Goal: Information Seeking & Learning: Find specific fact

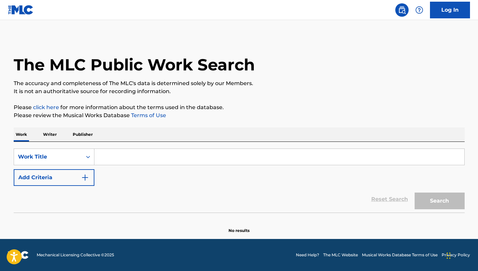
click at [123, 157] on input "Search Form" at bounding box center [279, 157] width 370 height 16
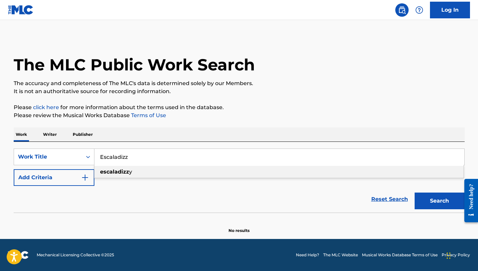
click at [116, 171] on strong "escaladizz" at bounding box center [114, 171] width 29 height 6
type input "escaladizzy"
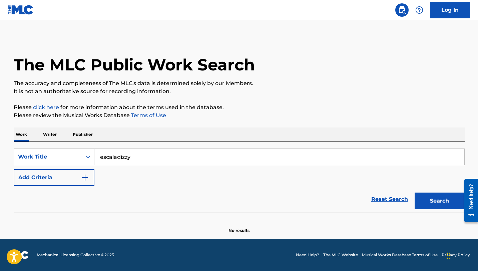
click at [442, 201] on button "Search" at bounding box center [439, 200] width 50 height 17
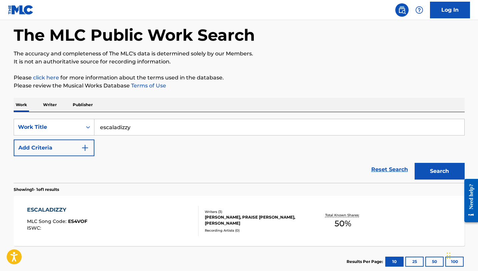
scroll to position [71, 0]
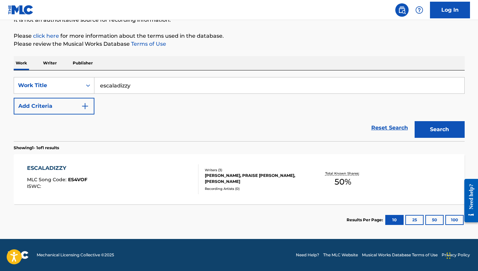
click at [50, 168] on div "ESCALADIZZY" at bounding box center [57, 168] width 60 height 8
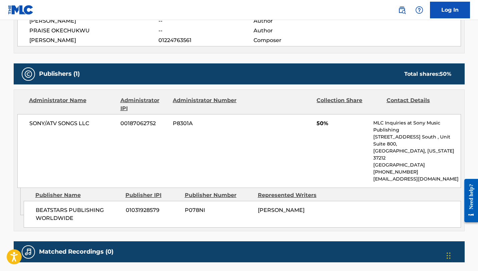
scroll to position [267, 0]
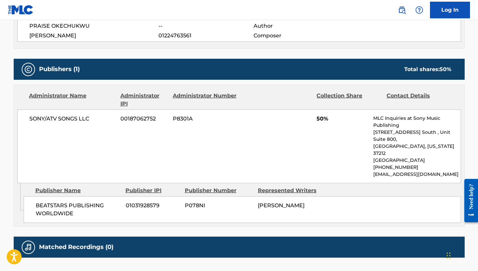
drag, startPoint x: 309, startPoint y: 193, endPoint x: 258, endPoint y: 188, distance: 51.0
click at [258, 201] on div "[PERSON_NAME]" at bounding box center [292, 205] width 68 height 8
copy span "[PERSON_NAME]"
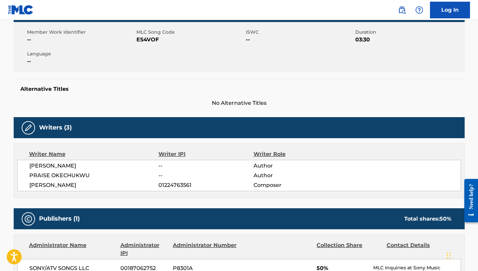
scroll to position [0, 0]
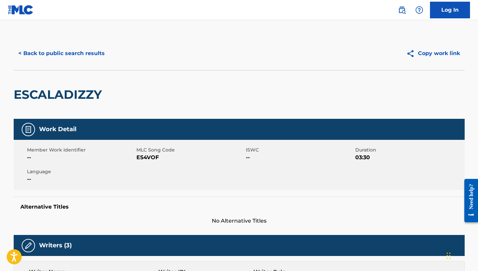
click at [35, 58] on button "< Back to public search results" at bounding box center [62, 53] width 96 height 17
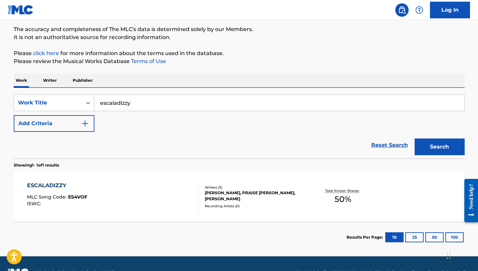
click at [53, 80] on p "Writer" at bounding box center [50, 80] width 18 height 14
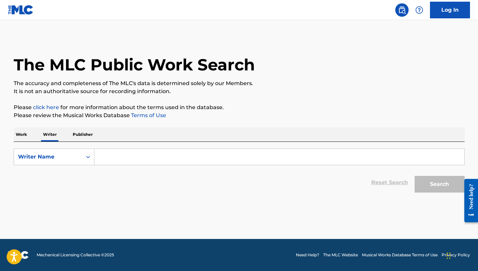
click at [119, 159] on input "Search Form" at bounding box center [279, 157] width 370 height 16
paste input "[PERSON_NAME]"
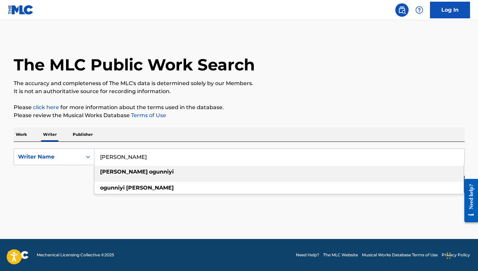
click at [334, 175] on div "[PERSON_NAME]" at bounding box center [278, 172] width 369 height 12
type input "[PERSON_NAME]"
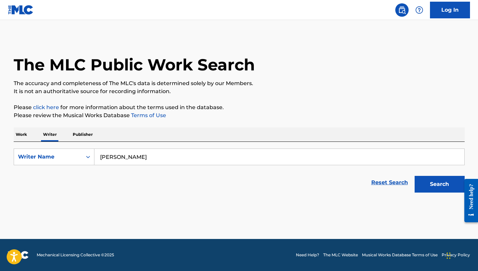
click at [428, 188] on button "Search" at bounding box center [439, 184] width 50 height 17
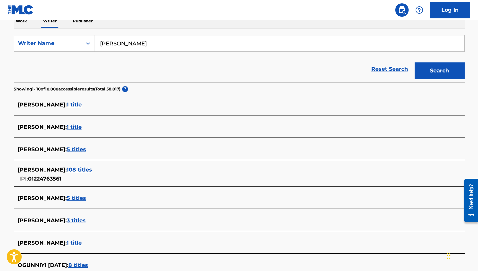
scroll to position [121, 0]
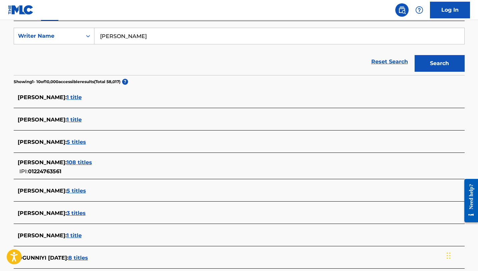
click at [84, 160] on span "108 titles" at bounding box center [79, 162] width 25 height 6
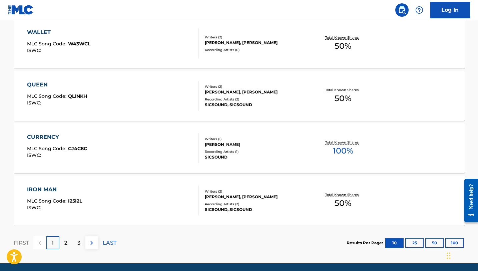
scroll to position [545, 0]
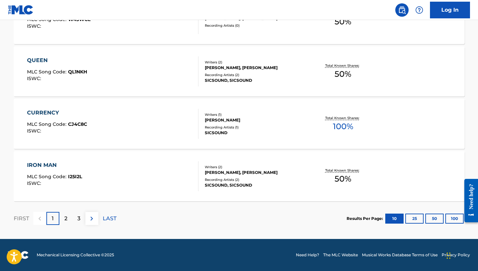
click at [65, 218] on p "2" at bounding box center [65, 218] width 3 height 8
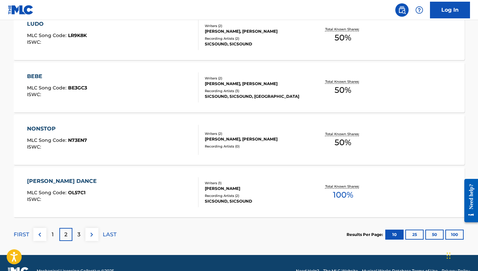
scroll to position [530, 0]
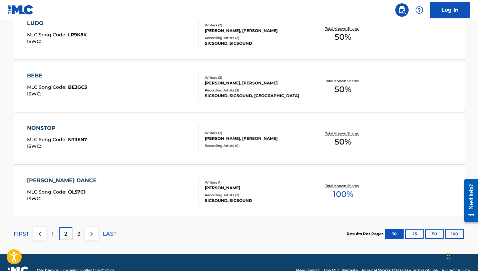
click at [77, 236] on div "3" at bounding box center [78, 233] width 13 height 13
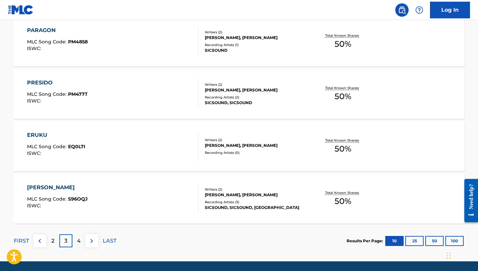
scroll to position [545, 0]
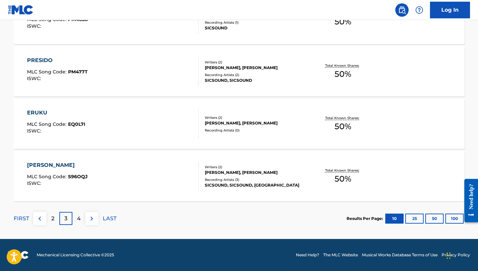
click at [63, 164] on div "[PERSON_NAME]" at bounding box center [57, 165] width 61 height 8
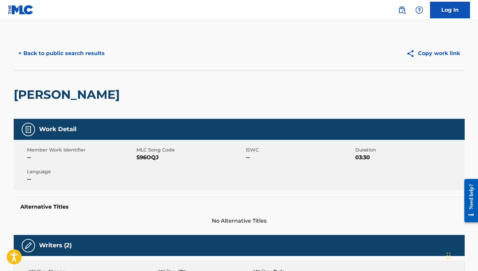
click at [26, 51] on button "< Back to public search results" at bounding box center [62, 53] width 96 height 17
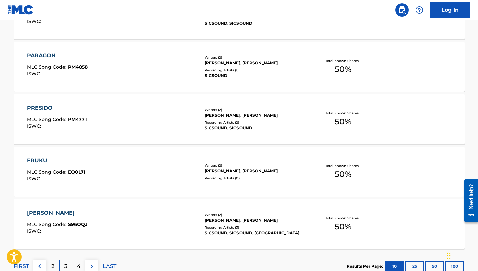
scroll to position [532, 0]
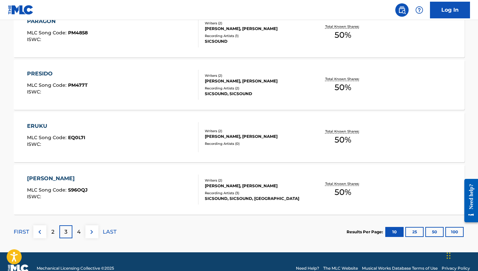
click at [79, 232] on p "4" at bounding box center [79, 232] width 4 height 8
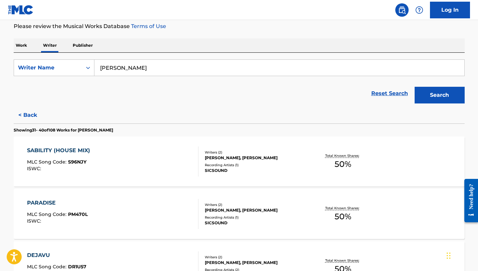
scroll to position [0, 0]
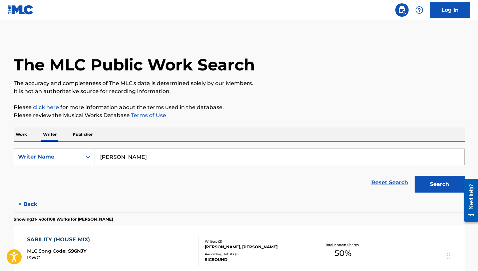
drag, startPoint x: 149, startPoint y: 159, endPoint x: 106, endPoint y: 149, distance: 44.3
click at [106, 149] on input "[PERSON_NAME]" at bounding box center [279, 157] width 370 height 16
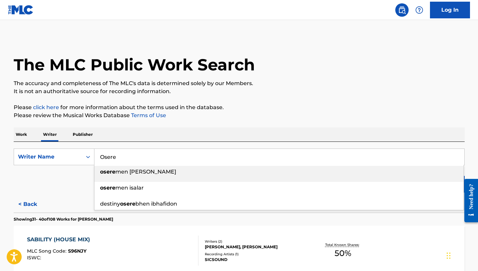
click at [116, 175] on div "osere men [PERSON_NAME]" at bounding box center [278, 172] width 369 height 12
type input "[PERSON_NAME]"
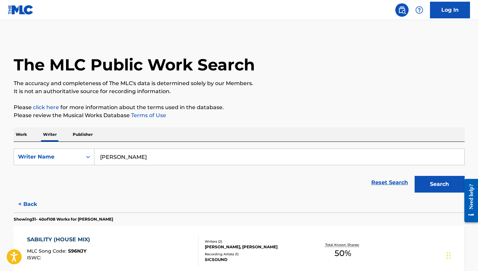
click at [434, 182] on button "Search" at bounding box center [439, 184] width 50 height 17
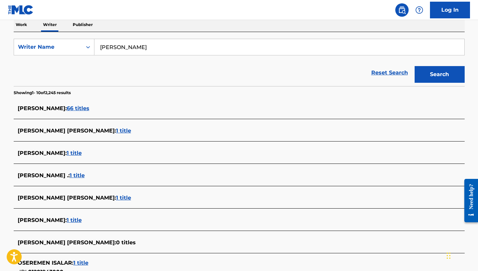
scroll to position [184, 0]
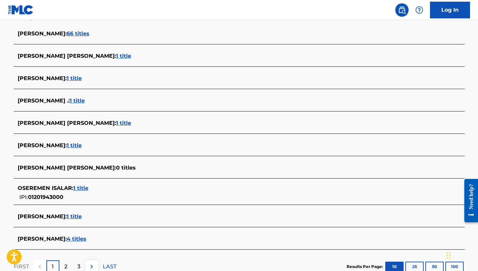
click at [86, 237] on span "4 titles" at bounding box center [77, 238] width 20 height 6
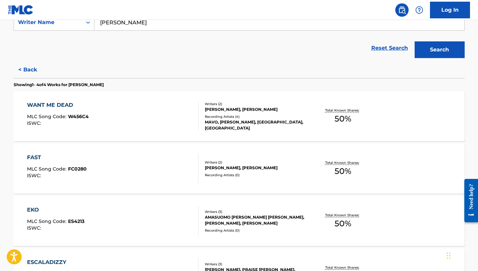
scroll to position [132, 0]
